Goal: Information Seeking & Learning: Check status

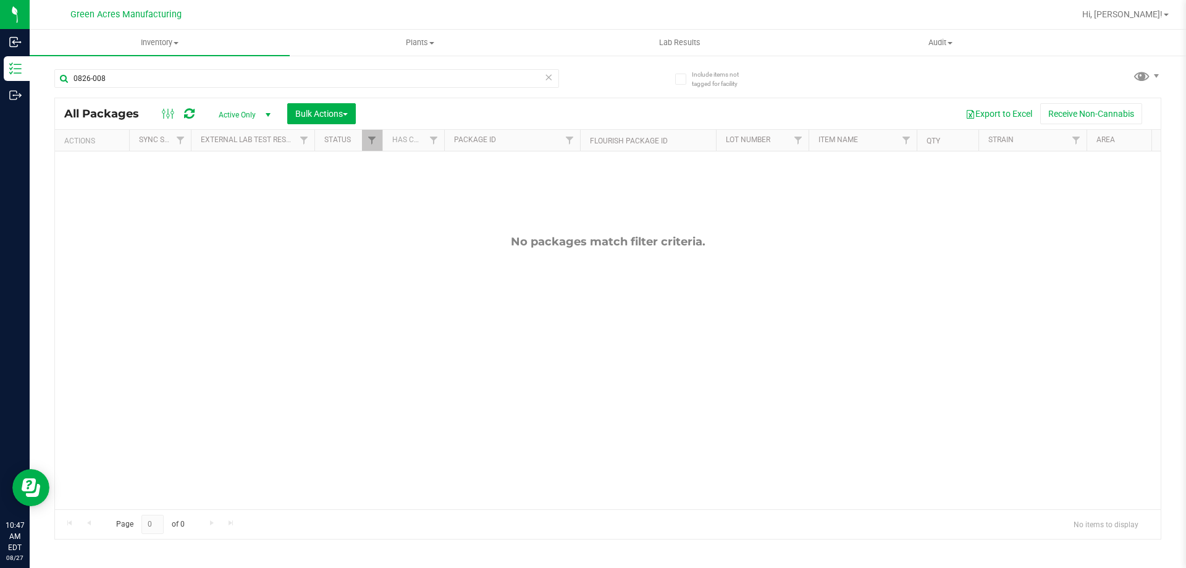
click at [430, 79] on input "0826-008" at bounding box center [306, 78] width 505 height 19
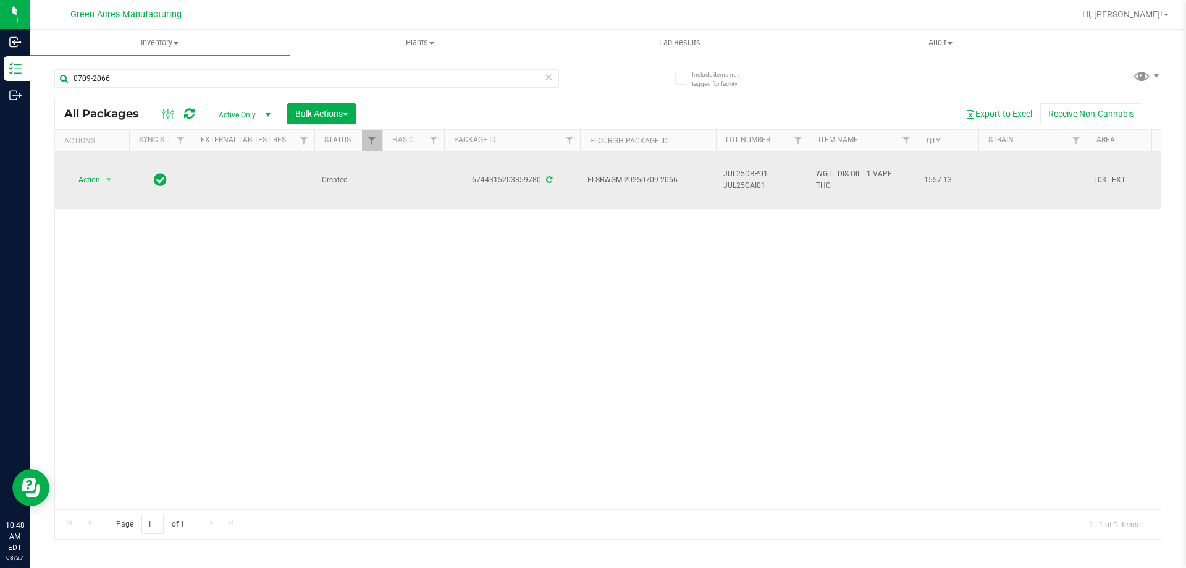
click at [747, 175] on span "JUL25DBP01-JUL25GAI01" at bounding box center [762, 179] width 78 height 23
copy tr "JUL25DBP01-JUL25GAI01"
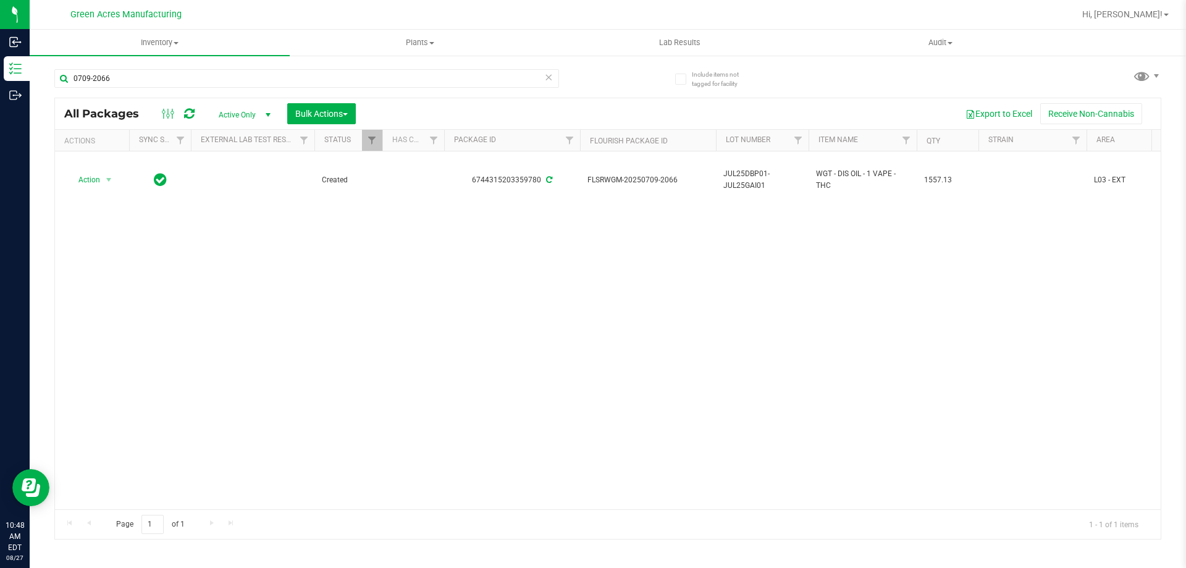
click at [752, 266] on div "Action Action Adjust qty Create package Edit attributes Global inventory Locate…" at bounding box center [608, 330] width 1106 height 358
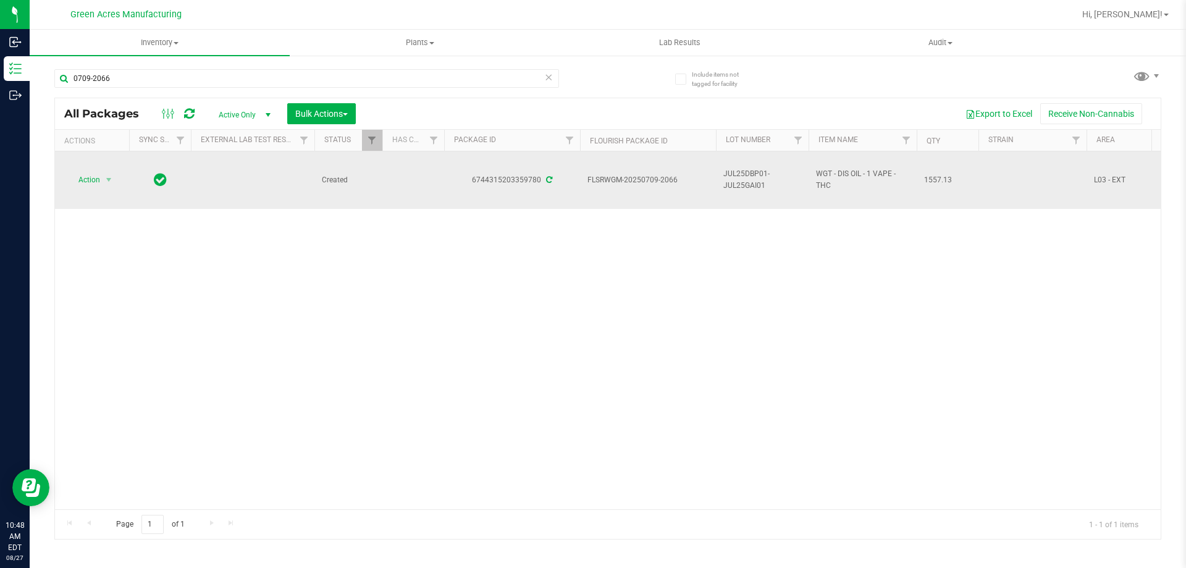
click at [639, 179] on span "FLSRWGM-20250709-2066" at bounding box center [647, 180] width 121 height 12
copy tr "FLSRWGM-20250709-2066"
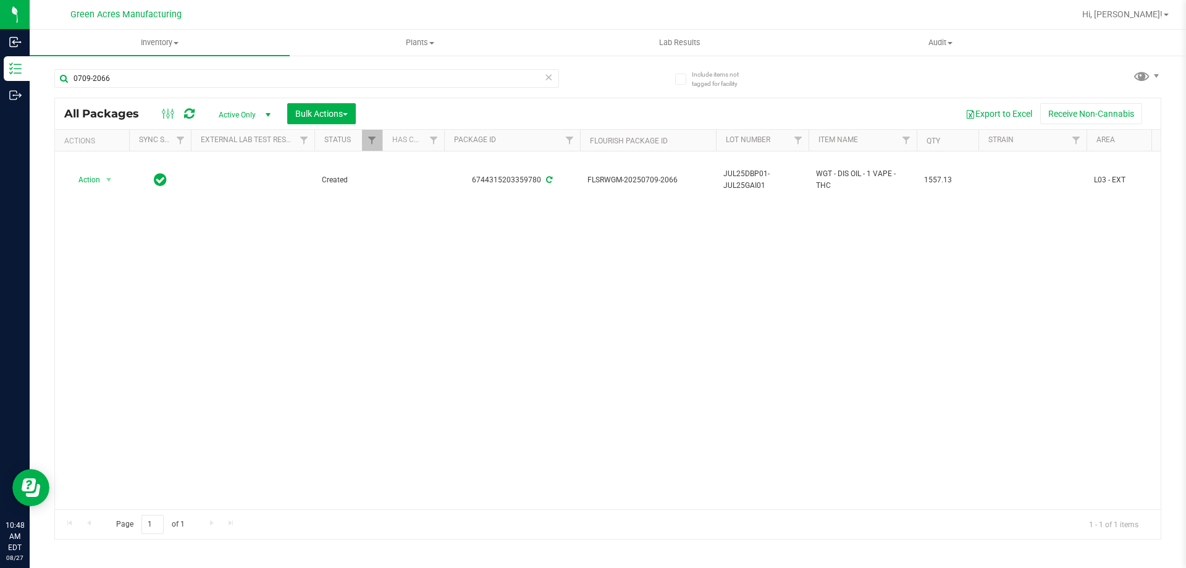
click at [739, 306] on div "Action Action Adjust qty Create package Edit attributes Global inventory Locate…" at bounding box center [608, 330] width 1106 height 358
click at [222, 89] on div "0709-2066" at bounding box center [306, 83] width 505 height 28
click at [221, 88] on div "0709-2066" at bounding box center [306, 83] width 505 height 28
click at [220, 83] on input "0709-2066" at bounding box center [306, 78] width 505 height 19
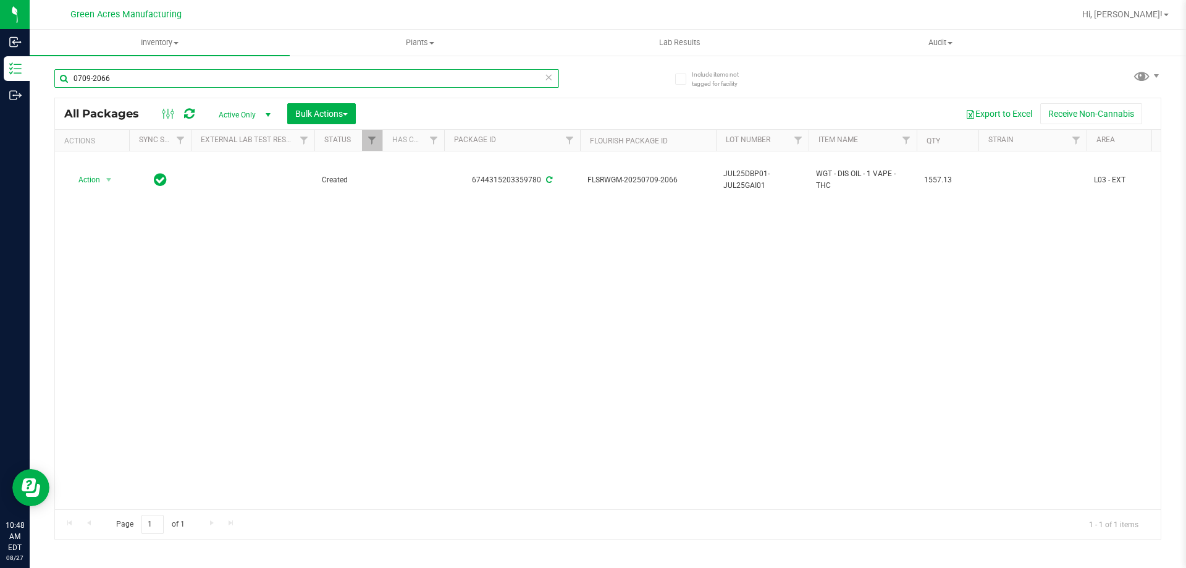
click at [220, 83] on input "0709-2066" at bounding box center [306, 78] width 505 height 19
type input "0827-168"
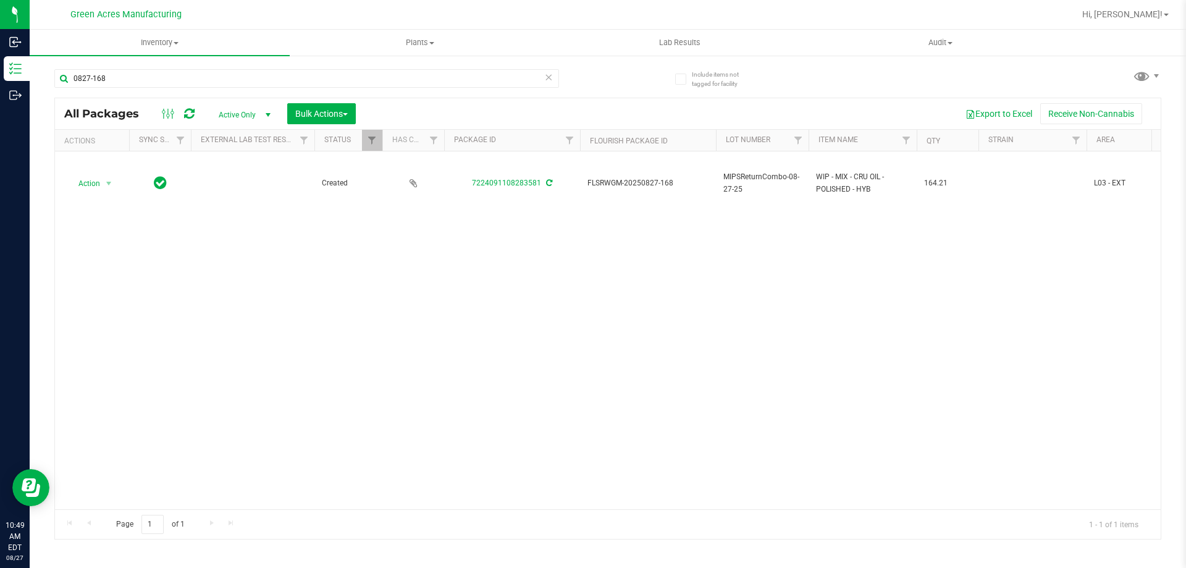
click at [377, 346] on div "Action Action Adjust qty Create package Edit attributes Global inventory Locate…" at bounding box center [608, 330] width 1106 height 358
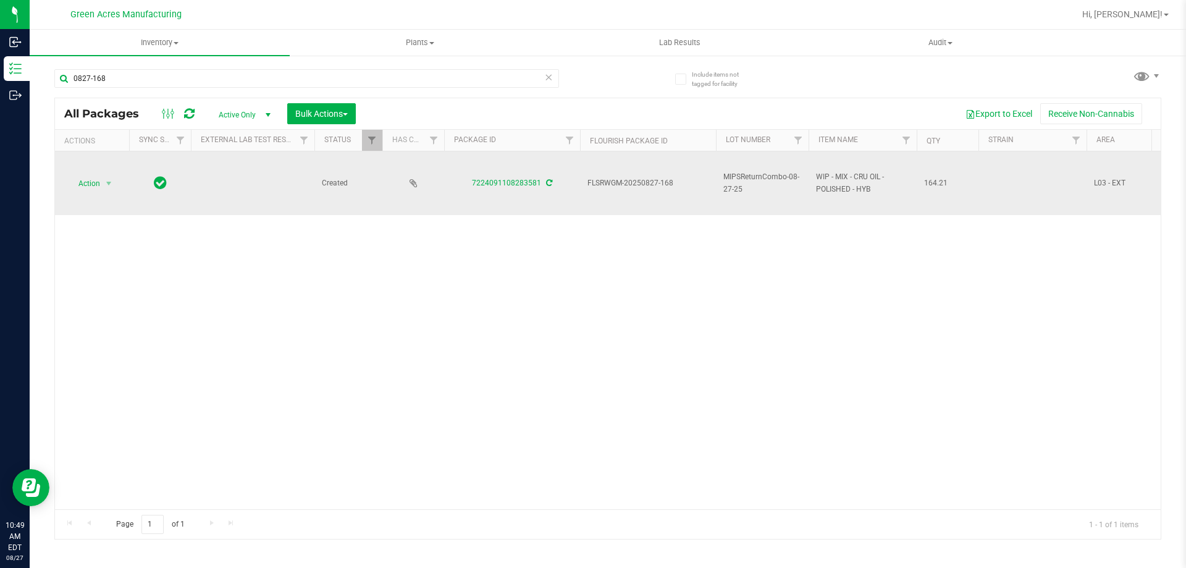
click at [734, 187] on span "MIPSReturnCombo-08-27-25" at bounding box center [762, 182] width 78 height 23
copy tr "MIPSReturnCombo-08-27-25"
click at [589, 193] on td "FLSRWGM-20250827-168" at bounding box center [648, 183] width 136 height 64
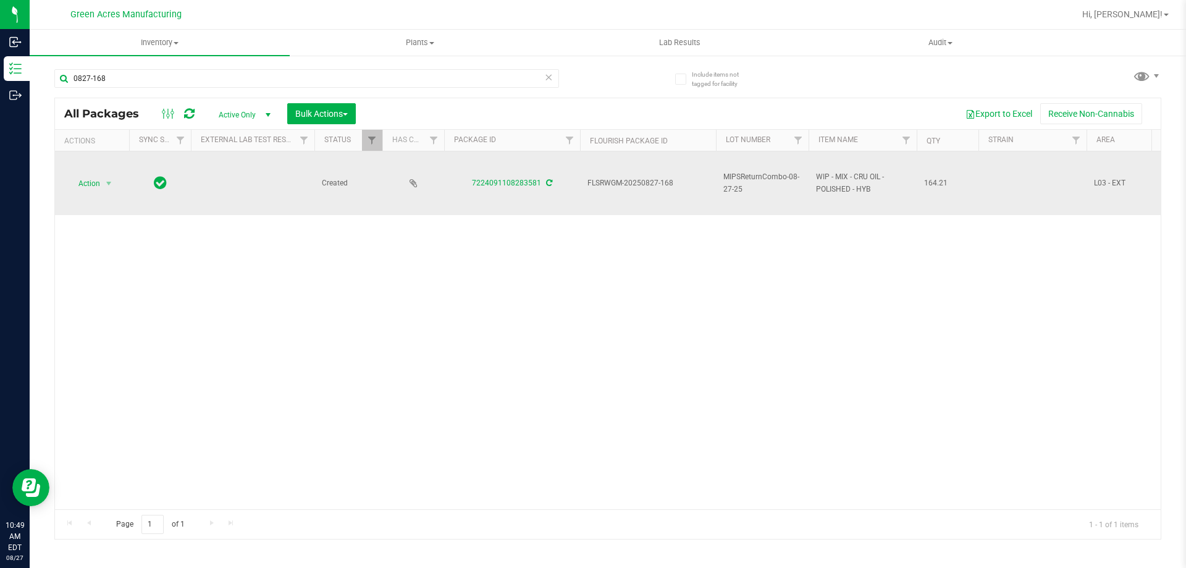
click at [601, 177] on span "FLSRWGM-20250827-168" at bounding box center [647, 183] width 121 height 12
copy tr "FLSRWGM-20250827-168"
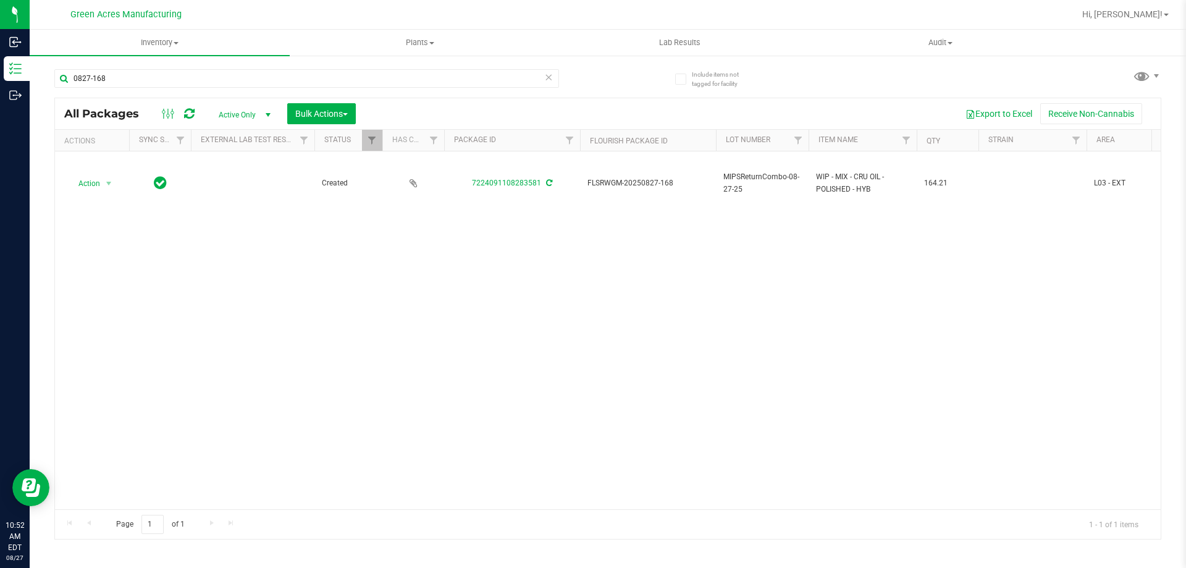
click at [757, 415] on div "Action Action Adjust qty Create package Edit attributes Global inventory Locate…" at bounding box center [608, 330] width 1106 height 358
click at [550, 78] on icon at bounding box center [548, 76] width 9 height 15
